Goal: Ask a question

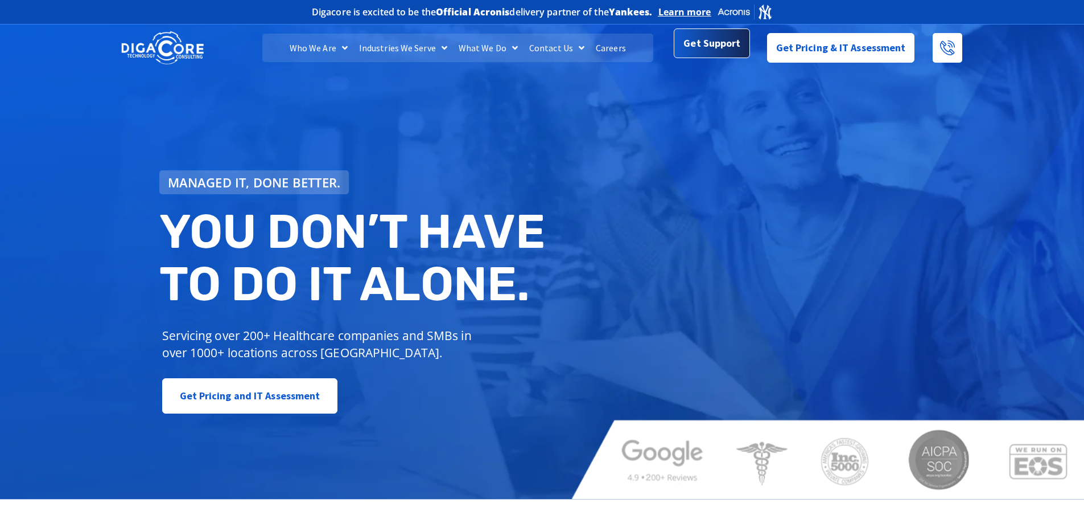
click at [708, 42] on span "Get Support" at bounding box center [712, 43] width 57 height 23
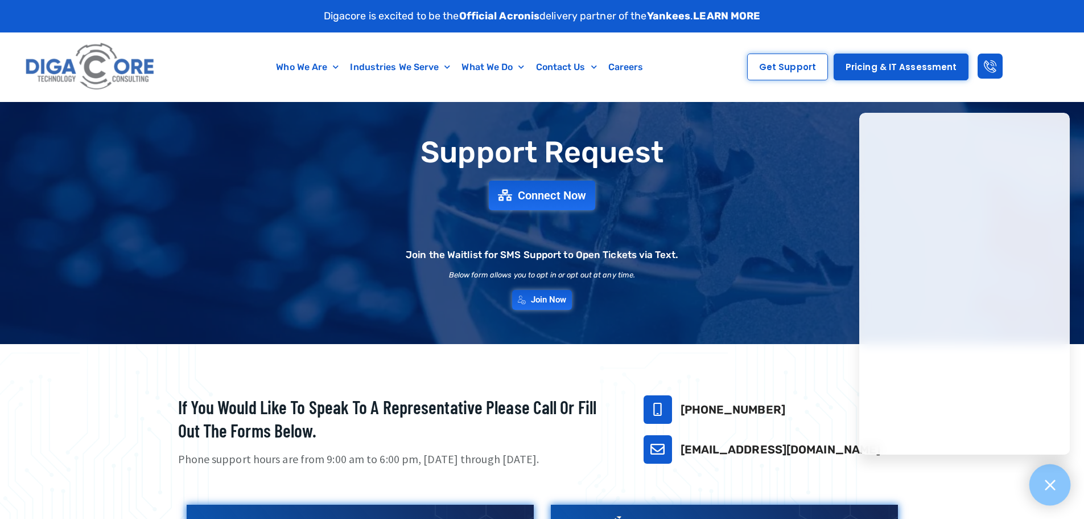
click at [1053, 478] on icon at bounding box center [1050, 484] width 15 height 15
